Goal: Task Accomplishment & Management: Use online tool/utility

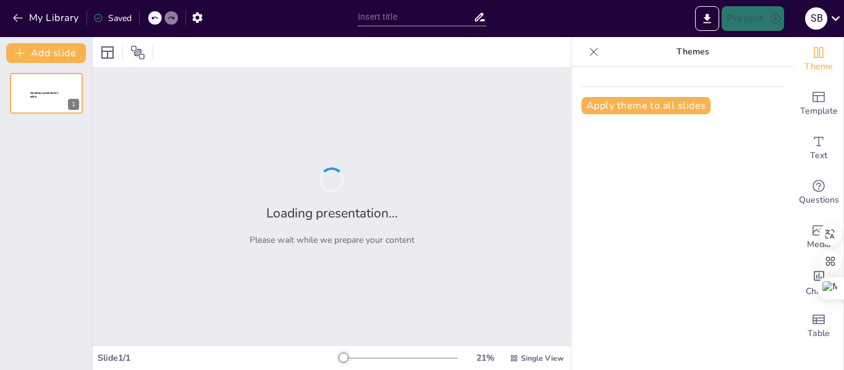
type input "Seguridad Transfusional: Estrategias para la Prevención de Reacciones Adversas"
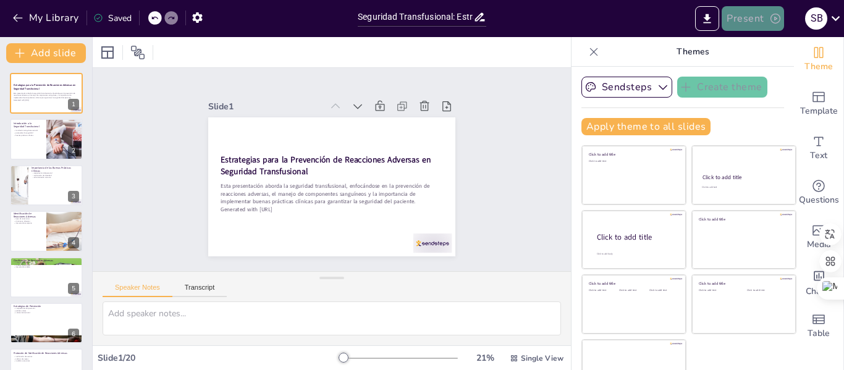
click at [756, 13] on button "Present" at bounding box center [753, 18] width 62 height 25
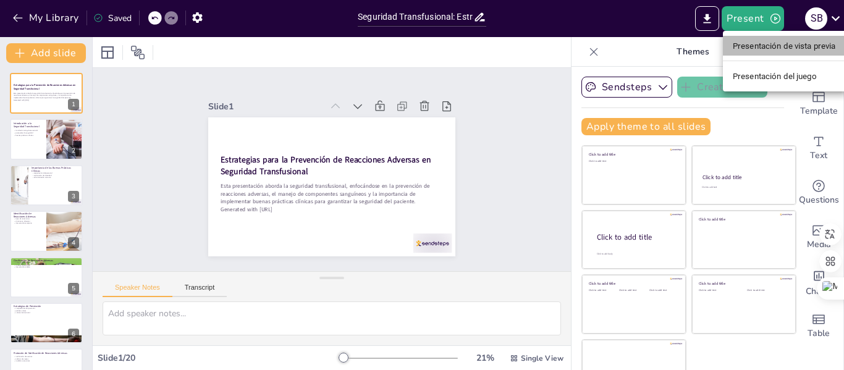
click at [754, 51] on font "Presentación de vista previa" at bounding box center [784, 46] width 103 height 12
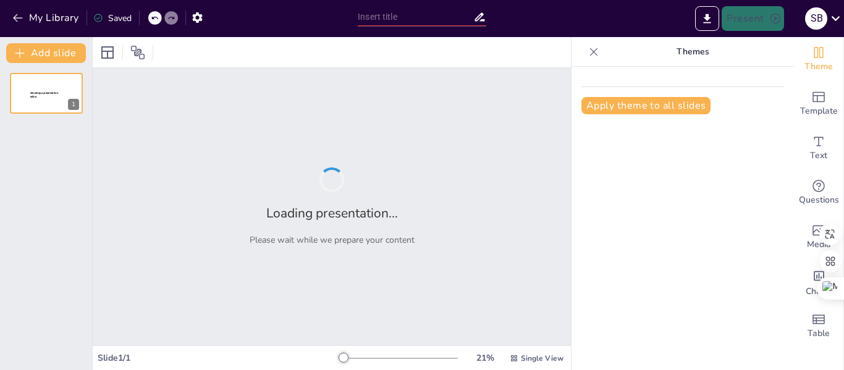
type input "Seguridad Transfusional: Estrategias para la Prevención de Reacciones Adversas"
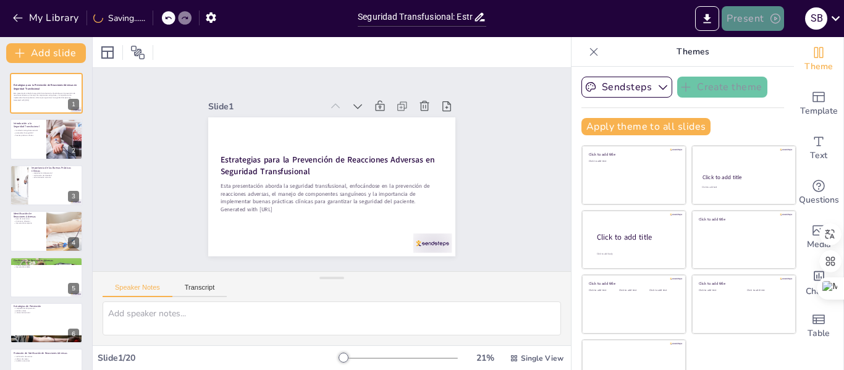
click at [769, 23] on icon "button" at bounding box center [775, 18] width 12 height 12
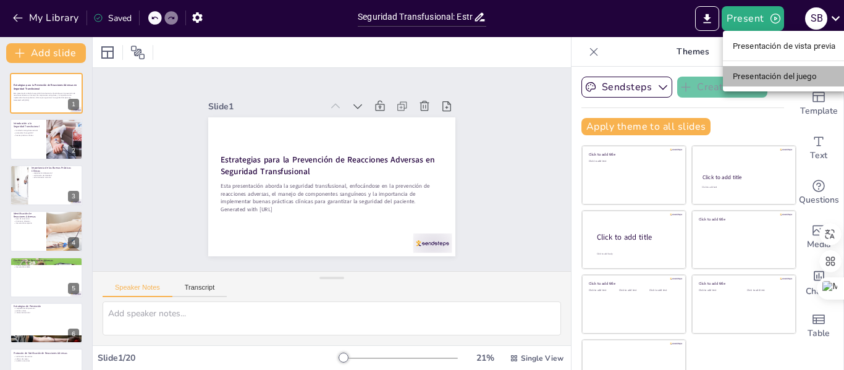
click at [753, 73] on font "Presentación del juego" at bounding box center [775, 76] width 84 height 9
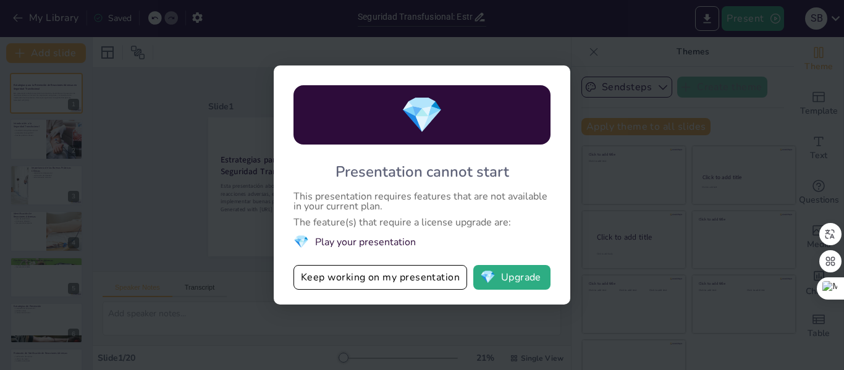
click at [581, 44] on div "💎 Presentation cannot start This presentation requires features that are not av…" at bounding box center [422, 185] width 844 height 370
click at [403, 280] on button "Keep working on my presentation" at bounding box center [381, 277] width 174 height 25
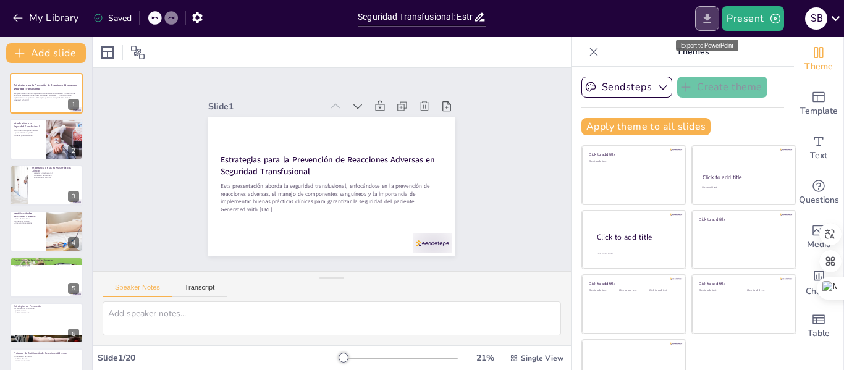
click at [706, 18] on icon "Export to PowerPoint" at bounding box center [707, 18] width 7 height 9
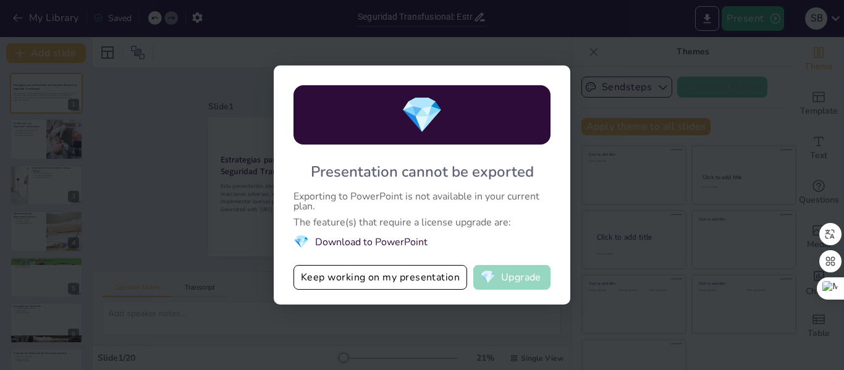
click at [509, 266] on button "💎 Upgrade" at bounding box center [511, 277] width 77 height 25
